Goal: Information Seeking & Learning: Learn about a topic

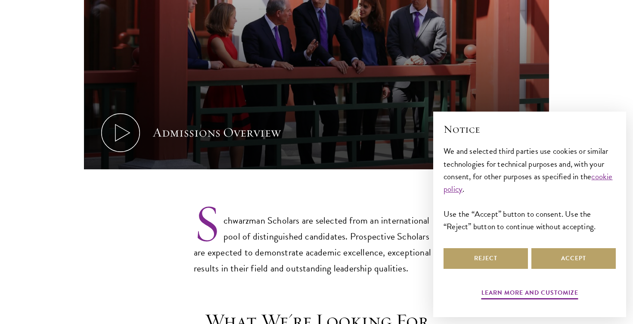
scroll to position [545, 0]
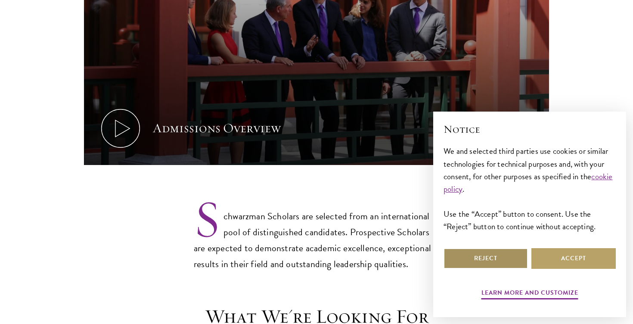
click at [490, 261] on button "Reject" at bounding box center [486, 258] width 84 height 21
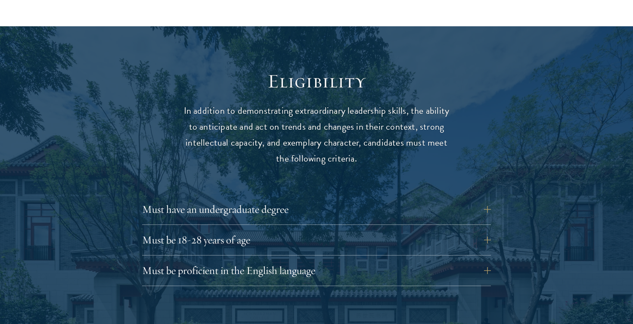
scroll to position [1086, 0]
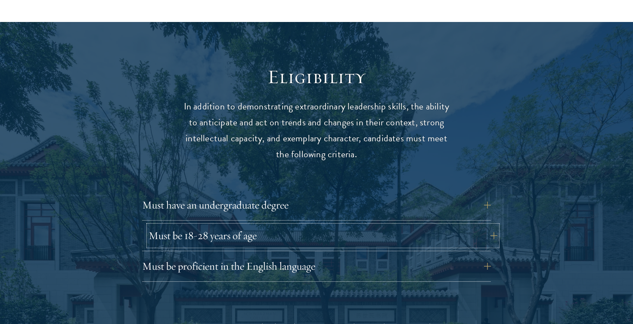
click at [249, 225] on button "Must be 18-28 years of age" at bounding box center [323, 235] width 349 height 21
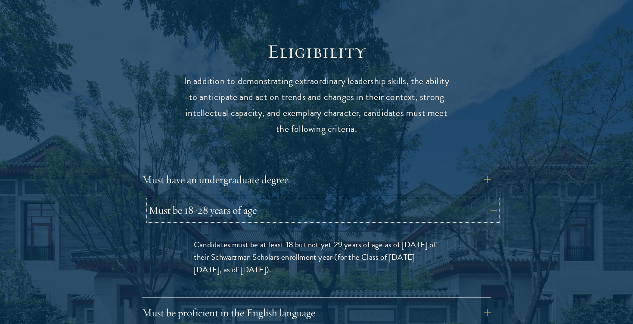
scroll to position [1131, 0]
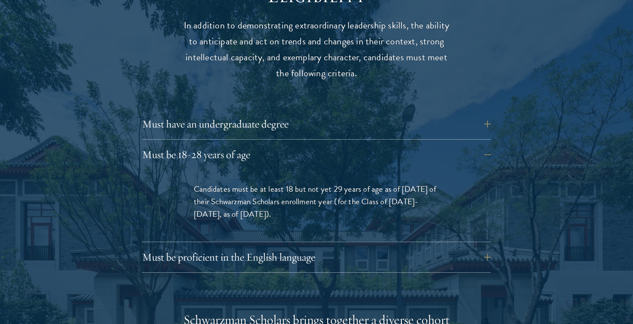
scroll to position [1169, 0]
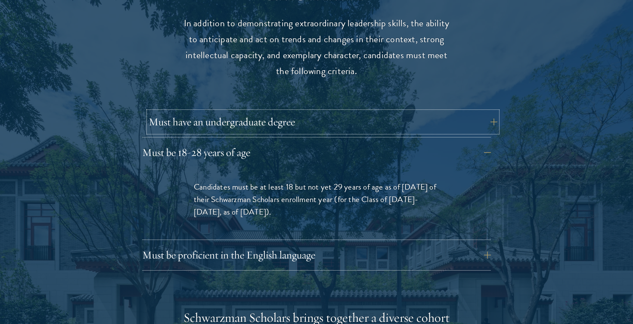
click at [212, 113] on button "Must have an undergraduate degree" at bounding box center [323, 122] width 349 height 21
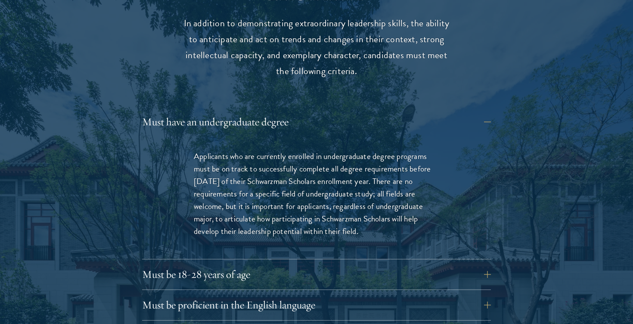
click at [172, 112] on button "Must have an undergraduate degree" at bounding box center [323, 122] width 349 height 21
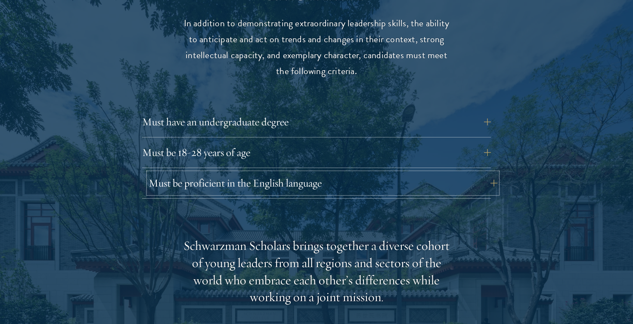
click at [191, 173] on button "Must be proficient in the English language" at bounding box center [323, 183] width 349 height 21
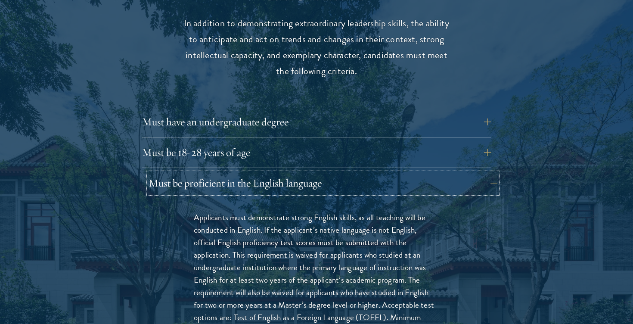
click at [190, 173] on button "Must be proficient in the English language" at bounding box center [323, 183] width 349 height 21
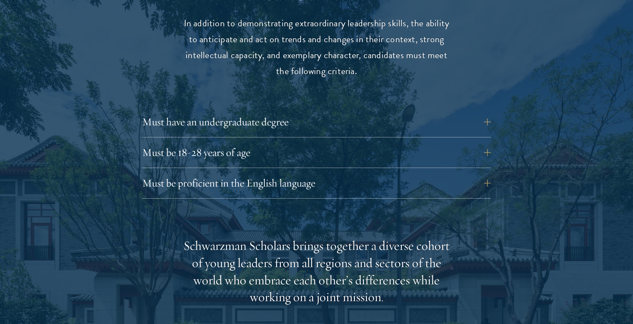
click at [78, 154] on div at bounding box center [316, 294] width 633 height 710
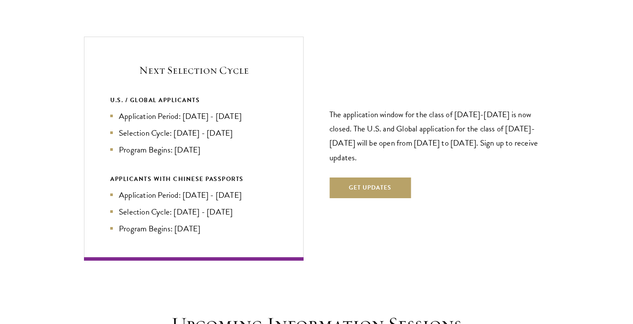
scroll to position [1840, 0]
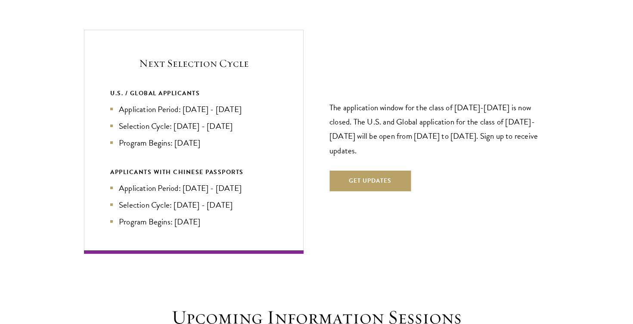
drag, startPoint x: 133, startPoint y: 40, endPoint x: 224, endPoint y: 204, distance: 187.3
click at [224, 204] on div "Next Selection Cycle U.S. / GLOBAL APPLICANTS Application Period: [DATE] - [DAT…" at bounding box center [194, 142] width 220 height 224
click at [224, 215] on li "Program Begins: [DATE]" at bounding box center [193, 221] width 167 height 12
drag, startPoint x: 224, startPoint y: 204, endPoint x: 132, endPoint y: 40, distance: 188.1
click at [132, 39] on div "Next Selection Cycle U.S. / GLOBAL APPLICANTS Application Period: [DATE] - [DAT…" at bounding box center [194, 142] width 220 height 224
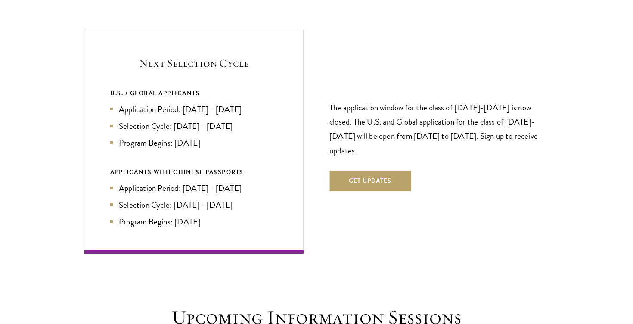
click at [132, 56] on h5 "Next Selection Cycle" at bounding box center [193, 63] width 167 height 15
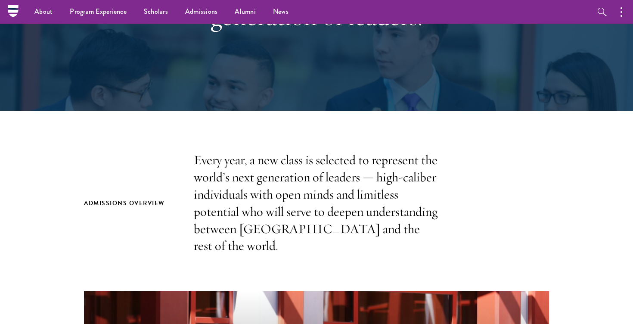
scroll to position [0, 0]
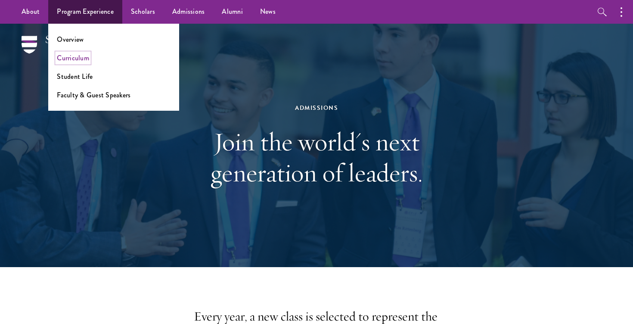
click at [78, 58] on link "Curriculum" at bounding box center [73, 58] width 32 height 10
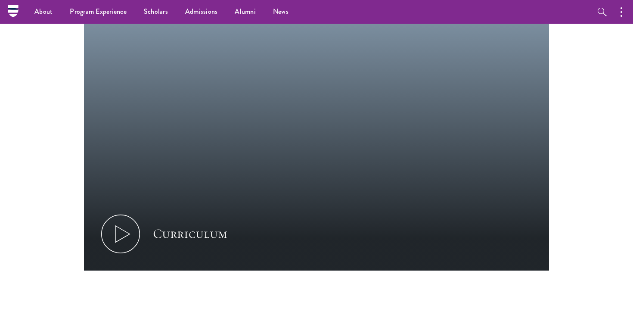
scroll to position [357, 0]
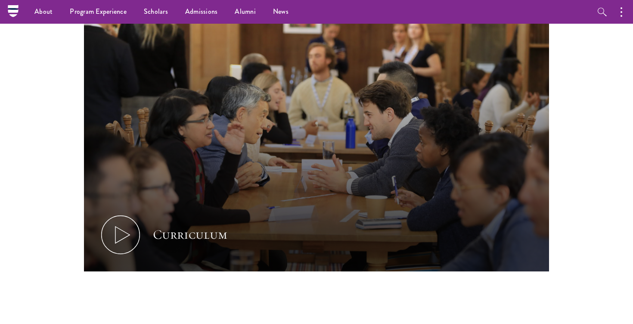
click at [48, 178] on div "The Program Schwarzman Scholars was designed to equip young leaders with the sk…" at bounding box center [316, 114] width 633 height 420
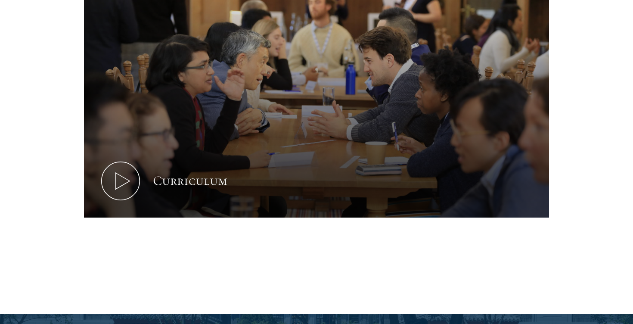
click at [48, 179] on div "The Program Schwarzman Scholars was designed to equip young leaders with the sk…" at bounding box center [316, 61] width 633 height 420
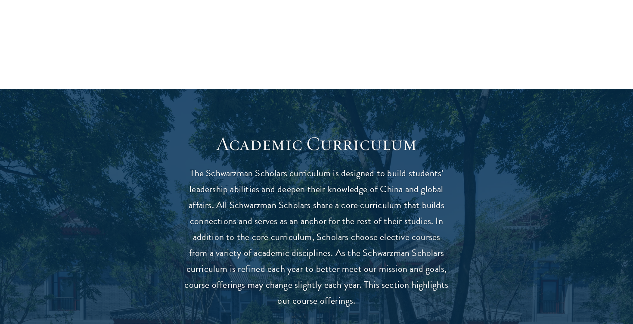
scroll to position [659, 0]
